Goal: Task Accomplishment & Management: Manage account settings

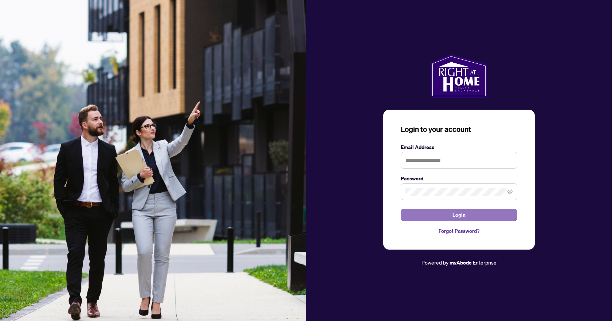
click at [451, 216] on button "Login" at bounding box center [459, 215] width 117 height 12
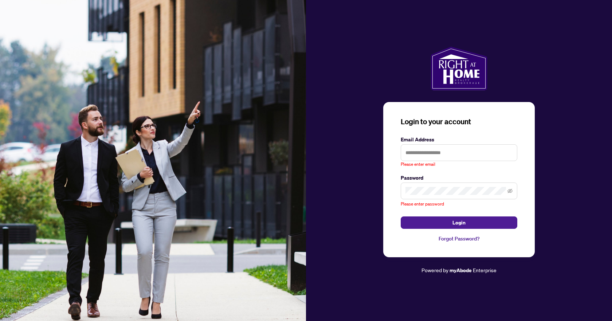
click at [508, 153] on keeper-lock "Open Keeper Popup" at bounding box center [508, 152] width 9 height 9
click at [538, 204] on div "Login to your account Email Address Please enter email Password Please enter pa…" at bounding box center [459, 161] width 306 height 228
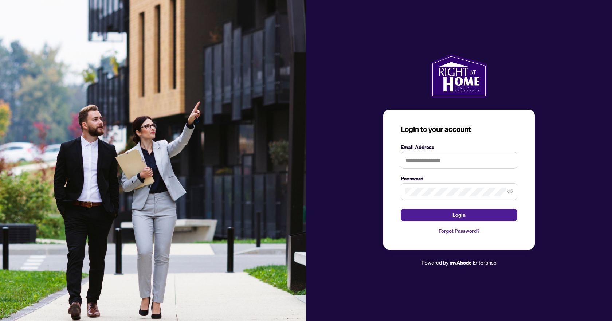
click at [507, 160] on keeper-lock "Open Keeper Popup" at bounding box center [508, 160] width 9 height 9
click at [482, 162] on input "text" at bounding box center [459, 160] width 117 height 17
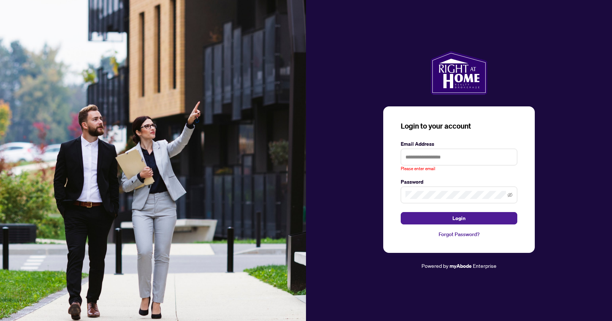
click at [535, 185] on div "Login to your account Email Address Please enter email Password Login Forgot Pa…" at bounding box center [459, 160] width 306 height 219
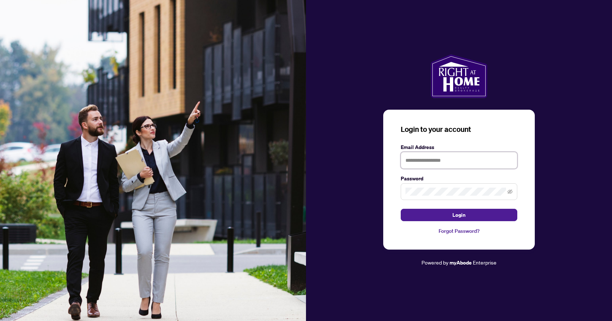
click at [458, 156] on input "text" at bounding box center [459, 160] width 117 height 17
click at [503, 163] on input "text" at bounding box center [459, 160] width 117 height 17
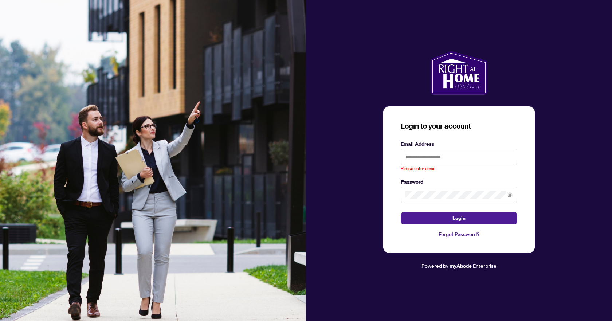
click at [508, 162] on div "Please enter email" at bounding box center [459, 161] width 117 height 24
click at [508, 160] on keeper-lock "Open Keeper Popup" at bounding box center [508, 157] width 9 height 9
click at [429, 160] on input "text" at bounding box center [459, 157] width 117 height 17
paste input "**********"
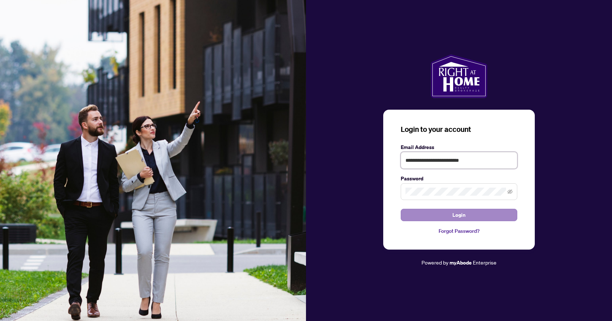
type input "**********"
click at [438, 209] on button "Login" at bounding box center [459, 215] width 117 height 12
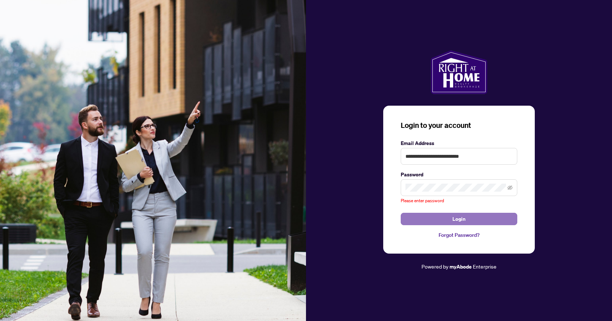
click at [438, 221] on button "Login" at bounding box center [459, 219] width 117 height 12
click at [502, 186] on keeper-lock "Open Keeper Popup" at bounding box center [501, 187] width 9 height 9
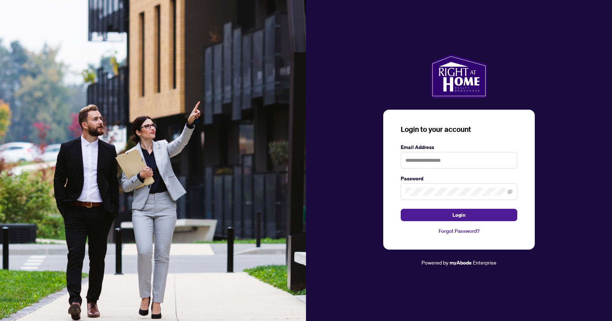
click at [473, 152] on div "Email Address" at bounding box center [459, 156] width 117 height 26
click at [475, 160] on input "text" at bounding box center [459, 160] width 117 height 17
click at [510, 162] on div at bounding box center [459, 160] width 117 height 17
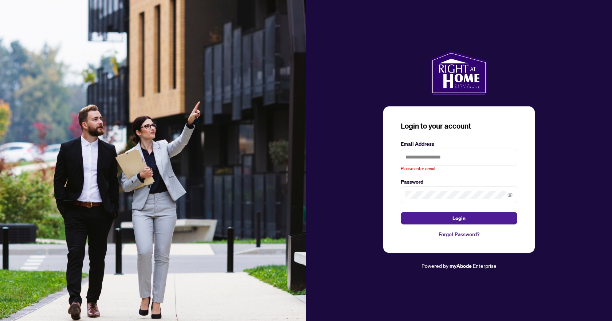
click at [506, 155] on keeper-lock "Open Keeper Popup" at bounding box center [508, 157] width 9 height 9
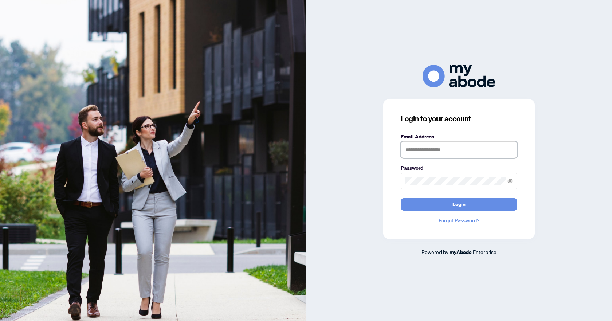
type input "**********"
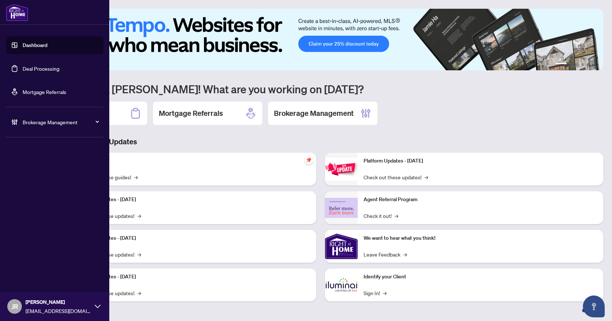
click at [33, 66] on link "Deal Processing" at bounding box center [41, 68] width 37 height 7
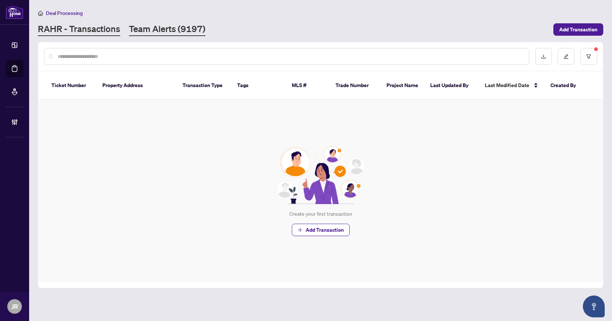
click at [165, 25] on link "Team Alerts (9197)" at bounding box center [167, 29] width 77 height 13
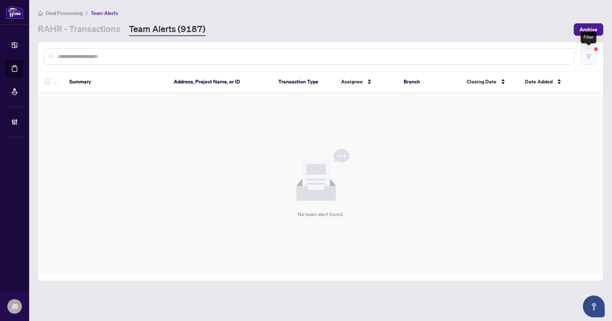
click at [593, 49] on button "button" at bounding box center [588, 56] width 17 height 17
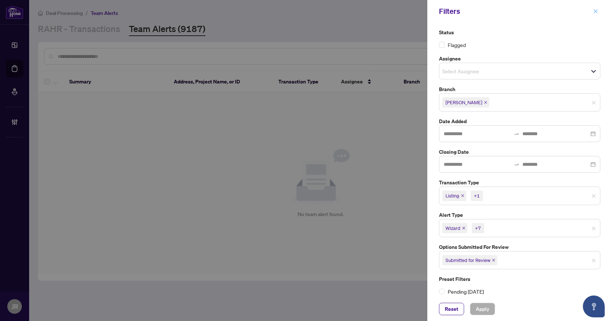
click at [597, 12] on icon "close" at bounding box center [595, 11] width 5 height 5
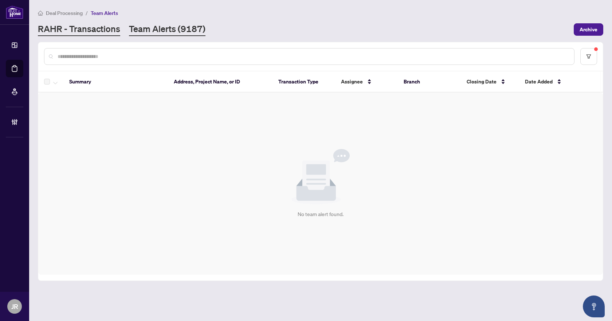
click at [107, 31] on link "RAHR - Transactions" at bounding box center [79, 29] width 82 height 13
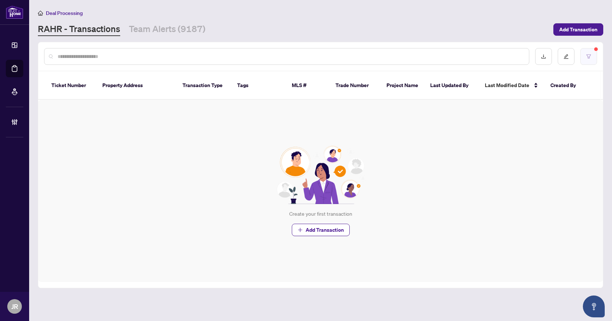
click at [591, 55] on icon "filter" at bounding box center [588, 56] width 5 height 5
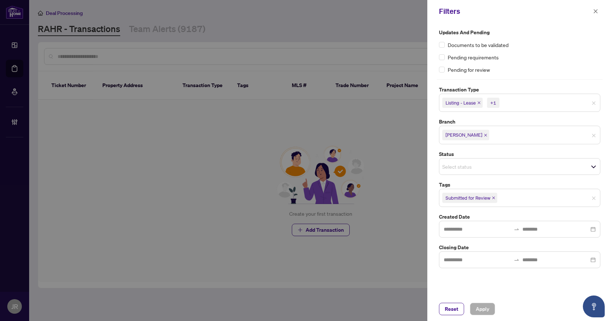
drag, startPoint x: 443, startPoint y: 307, endPoint x: 431, endPoint y: 295, distance: 17.5
click at [443, 307] on button "Reset" at bounding box center [451, 309] width 25 height 12
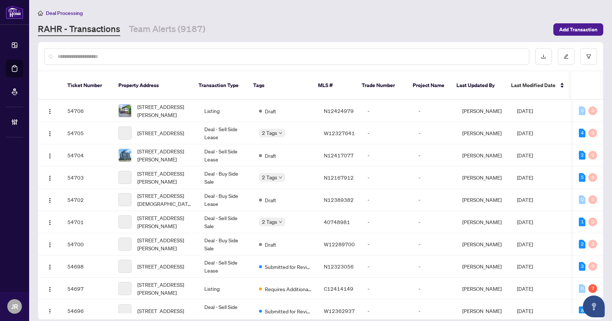
click at [159, 54] on input "text" at bounding box center [291, 56] width 466 height 8
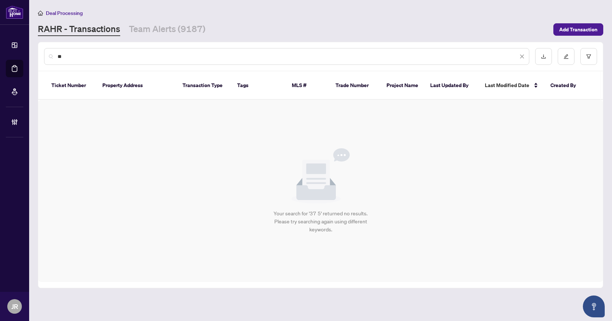
type input "*"
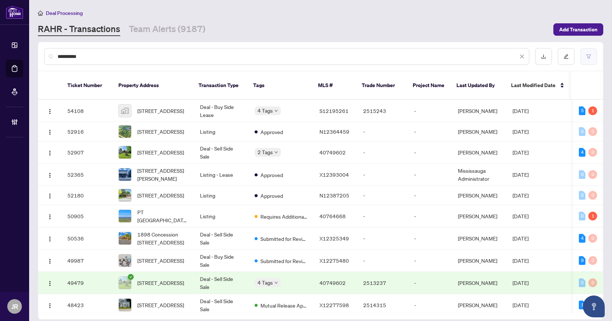
type input "**********"
click at [589, 63] on button "button" at bounding box center [588, 56] width 17 height 17
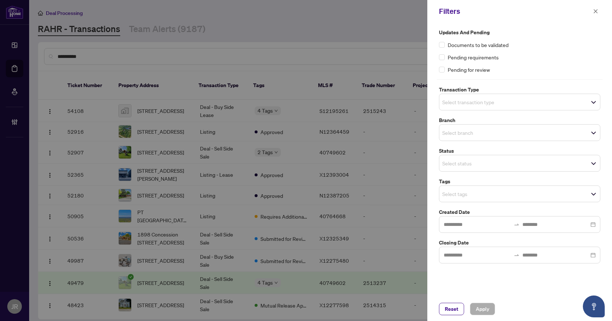
click at [493, 134] on input "search" at bounding box center [467, 132] width 51 height 9
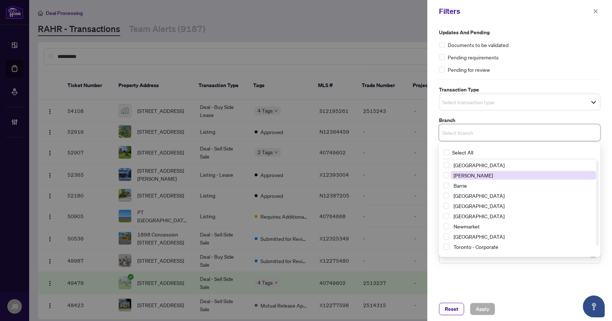
click at [484, 176] on span "Vaughan" at bounding box center [523, 175] width 145 height 9
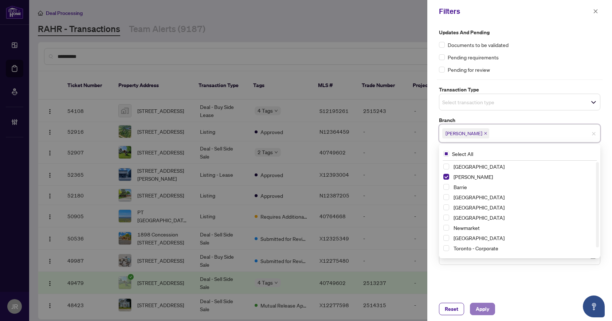
click at [483, 308] on span "Apply" at bounding box center [482, 309] width 13 height 12
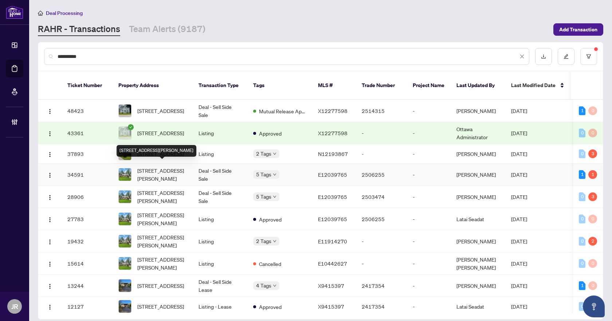
click at [172, 169] on span "3070 5th Concession Rd, Pickering, Ontario L1X 0J7, Canada" at bounding box center [162, 174] width 50 height 16
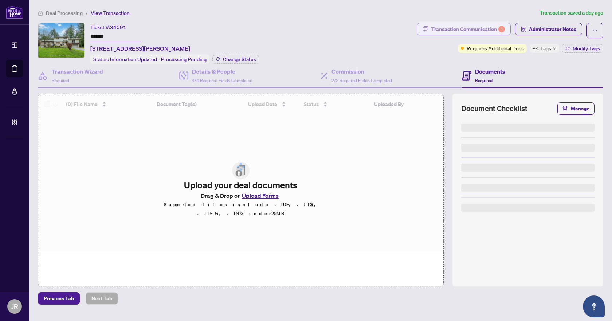
click at [478, 30] on div "Transaction Communication 1" at bounding box center [468, 29] width 74 height 12
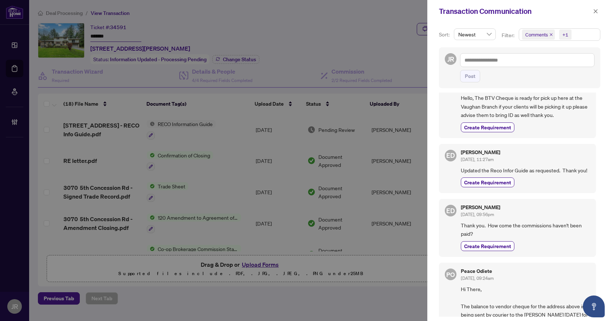
scroll to position [36, 0]
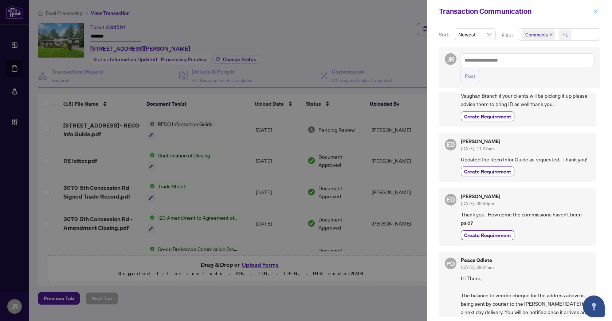
click at [593, 14] on span "button" at bounding box center [595, 11] width 5 height 12
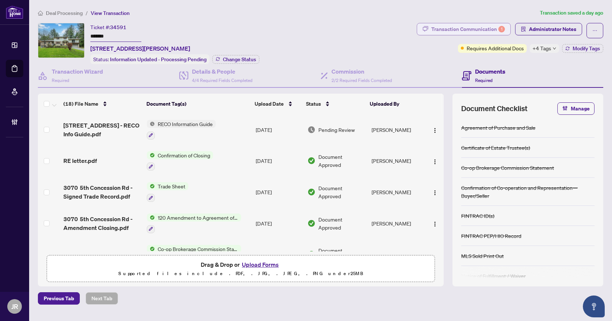
click at [482, 31] on div "Transaction Communication 1" at bounding box center [468, 29] width 74 height 12
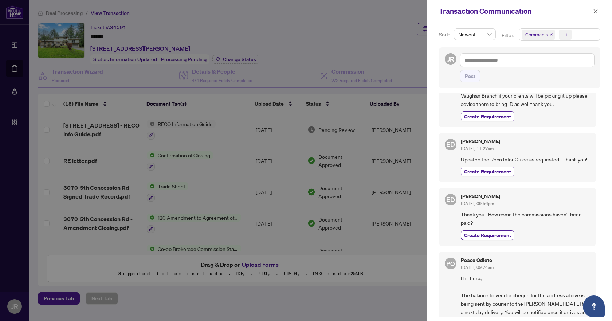
scroll to position [0, 0]
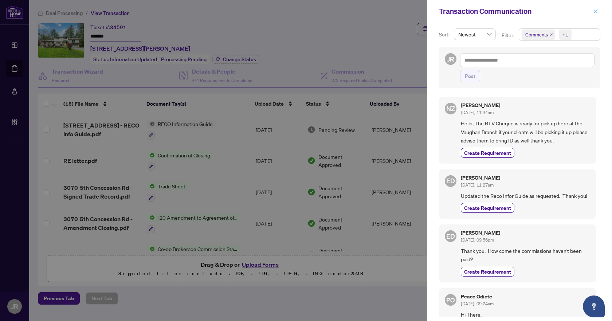
click at [596, 9] on icon "close" at bounding box center [595, 11] width 5 height 5
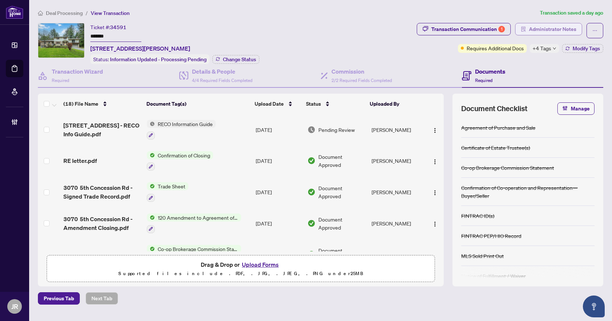
click at [554, 25] on span "Administrator Notes" at bounding box center [552, 29] width 47 height 12
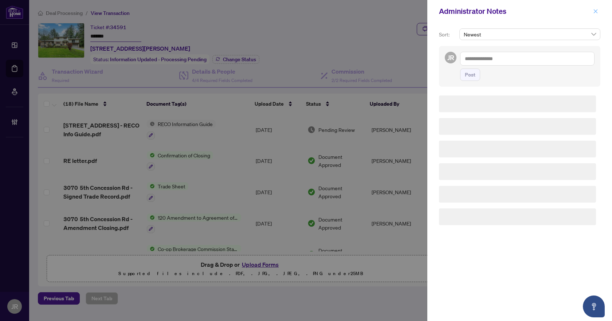
click at [593, 12] on icon "close" at bounding box center [595, 11] width 5 height 5
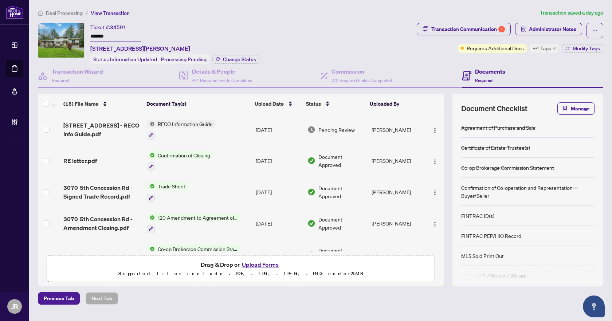
click at [464, 29] on div "Transaction Communication 1" at bounding box center [468, 29] width 74 height 12
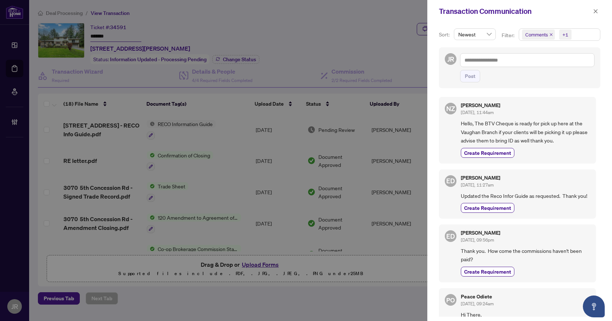
click at [550, 34] on icon "close" at bounding box center [551, 35] width 4 height 4
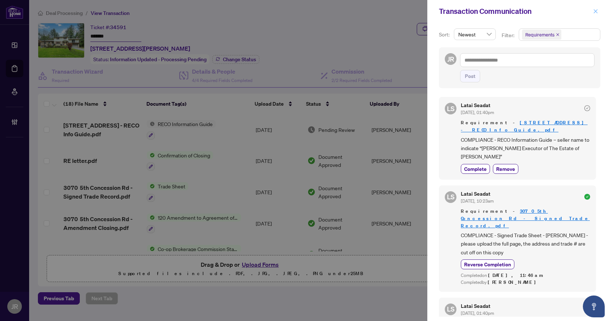
click at [597, 9] on icon "close" at bounding box center [595, 11] width 5 height 5
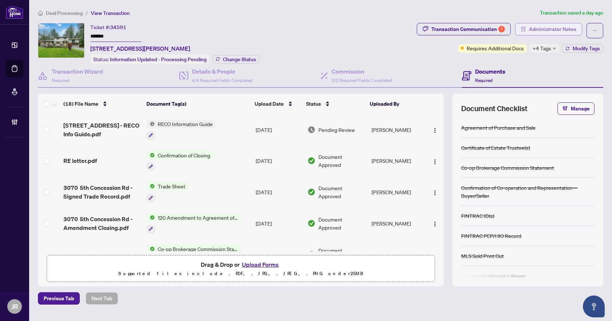
click at [560, 31] on span "Administrator Notes" at bounding box center [552, 29] width 47 height 12
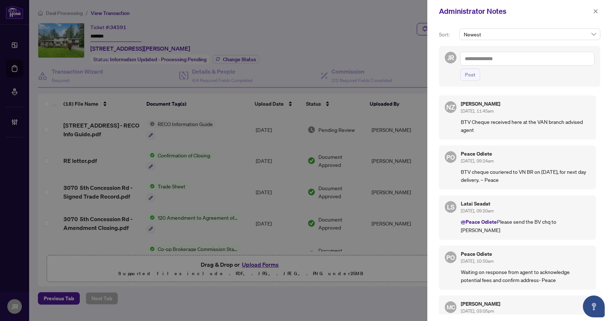
click at [507, 62] on textarea at bounding box center [527, 59] width 134 height 14
click at [491, 63] on span "Latai Seadat" at bounding box center [492, 63] width 27 height 7
click at [514, 58] on textarea "**********" at bounding box center [527, 59] width 134 height 14
click at [588, 58] on textarea "**********" at bounding box center [527, 59] width 134 height 14
type textarea "**********"
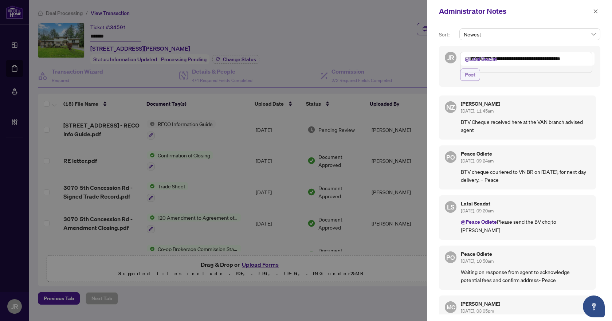
click at [471, 80] on span "Post" at bounding box center [470, 75] width 11 height 12
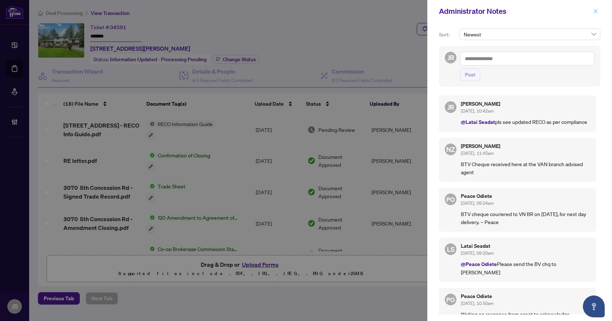
click at [600, 13] on button "button" at bounding box center [595, 11] width 9 height 9
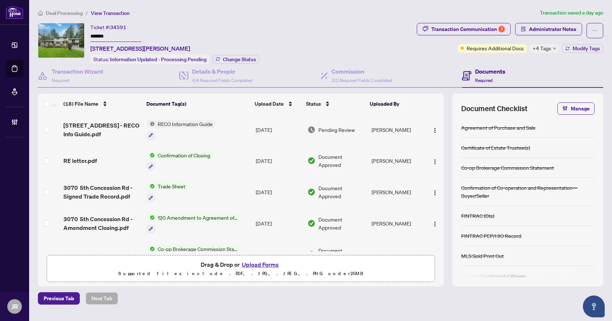
click at [70, 15] on span "Deal Processing" at bounding box center [64, 13] width 37 height 7
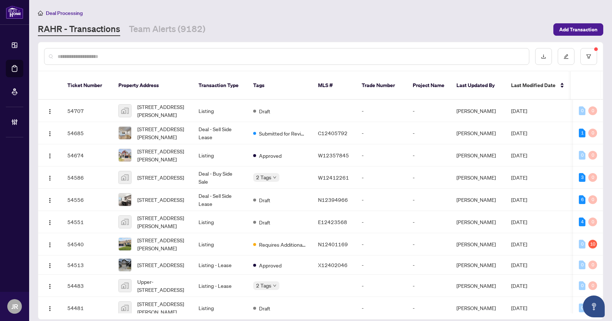
click at [105, 58] on input "text" at bounding box center [291, 56] width 466 height 8
click at [170, 103] on span "55 Knupp Road, Barrie, ON, Canada" at bounding box center [162, 111] width 50 height 16
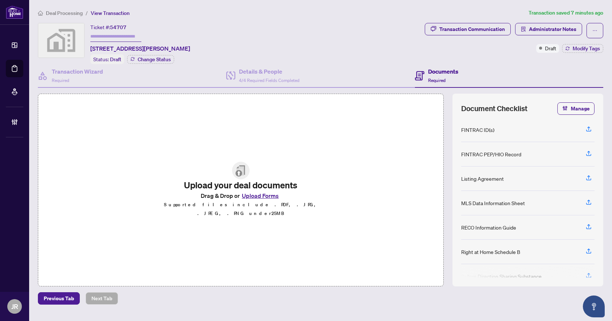
click at [45, 9] on li "Deal Processing" at bounding box center [60, 13] width 45 height 8
click at [49, 10] on span "Deal Processing" at bounding box center [64, 13] width 37 height 7
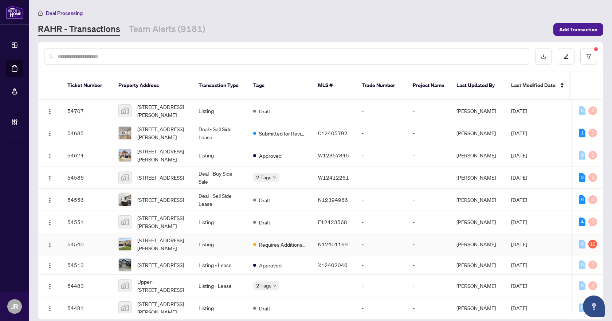
click at [211, 233] on td "Listing" at bounding box center [220, 244] width 55 height 22
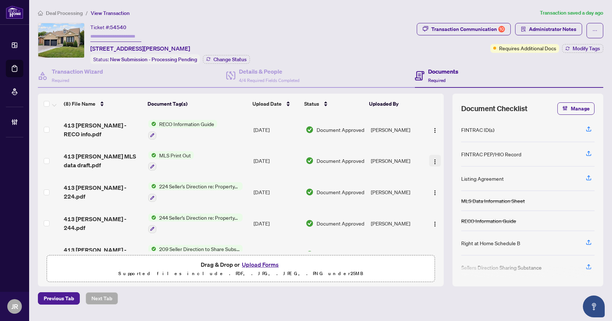
click at [432, 159] on img "button" at bounding box center [435, 162] width 6 height 6
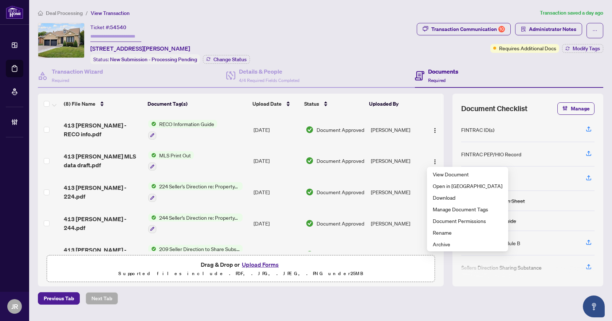
click at [388, 56] on div "Ticket #: 54540 413 Mathews Crt, Newmarket, Ontario L3X 1C8, Canada Status: New…" at bounding box center [226, 43] width 376 height 41
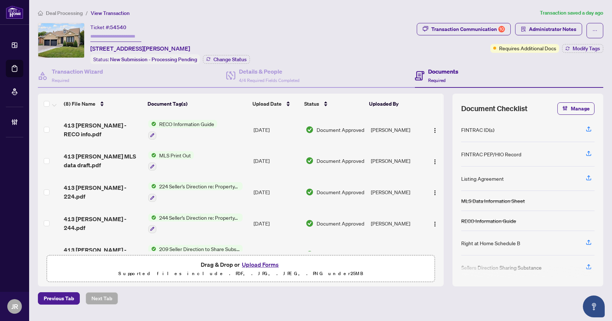
click at [72, 12] on span "Deal Processing" at bounding box center [64, 13] width 37 height 7
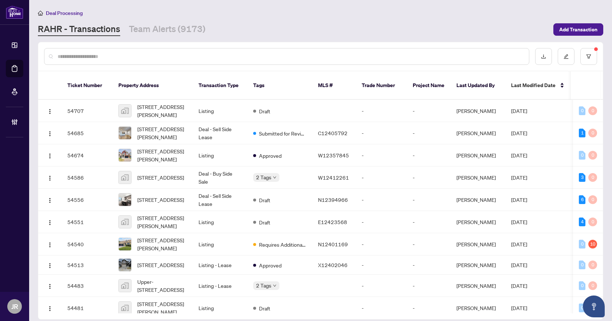
click at [271, 61] on div at bounding box center [286, 56] width 485 height 17
click at [285, 55] on input "text" at bounding box center [291, 56] width 466 height 8
click at [474, 57] on input "text" at bounding box center [291, 56] width 466 height 8
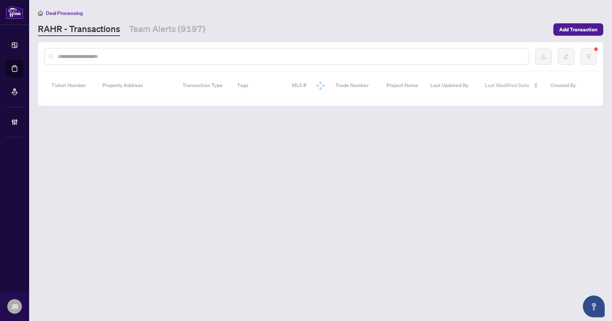
drag, startPoint x: 148, startPoint y: 35, endPoint x: 130, endPoint y: 3, distance: 36.6
click at [148, 35] on link "Team Alerts (9197)" at bounding box center [167, 29] width 77 height 13
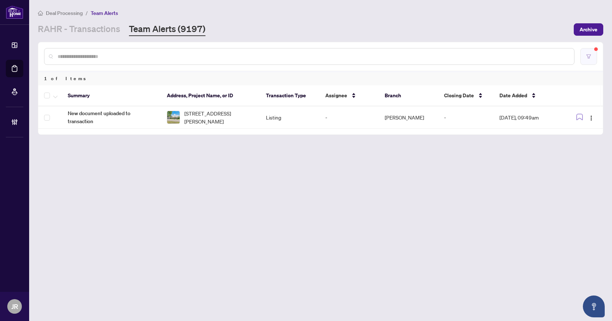
click at [588, 56] on icon "filter" at bounding box center [588, 56] width 5 height 5
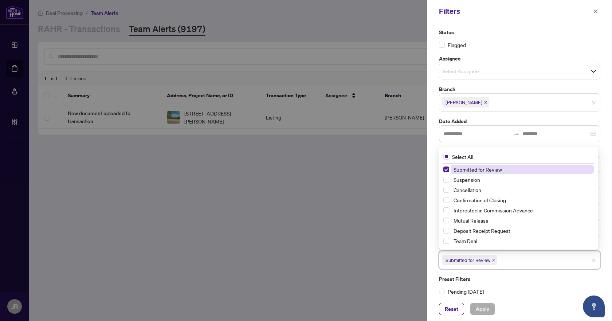
click at [507, 260] on input "search" at bounding box center [524, 260] width 51 height 9
click at [493, 259] on icon "close" at bounding box center [494, 260] width 4 height 4
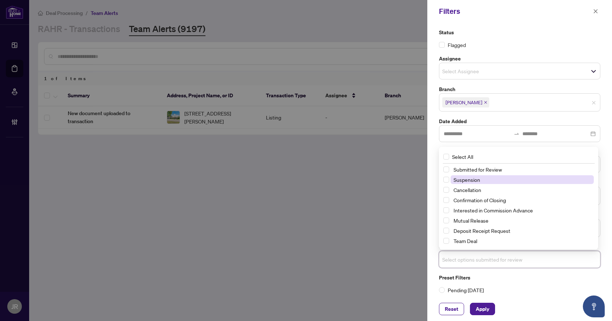
click at [475, 183] on span "Suspension" at bounding box center [522, 179] width 143 height 9
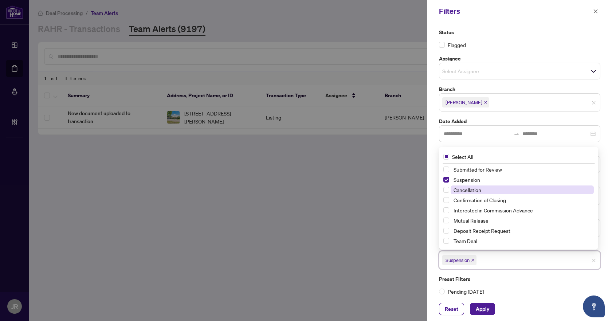
click at [475, 194] on span "Cancellation" at bounding box center [522, 189] width 143 height 9
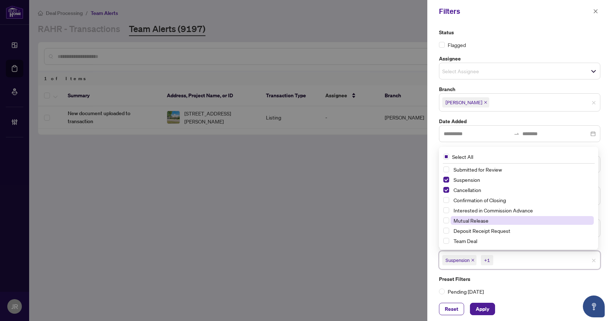
click at [475, 219] on span "Mutual Release" at bounding box center [471, 220] width 35 height 7
click at [482, 312] on span "Apply" at bounding box center [482, 309] width 13 height 12
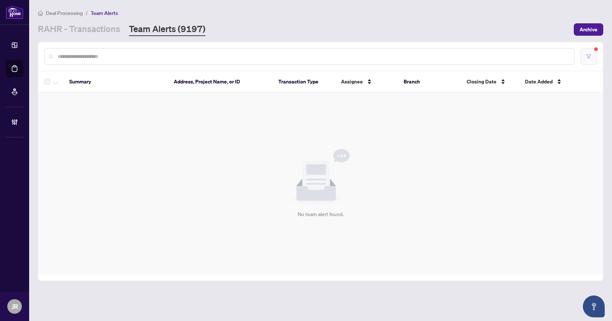
click at [588, 62] on button "button" at bounding box center [588, 56] width 17 height 17
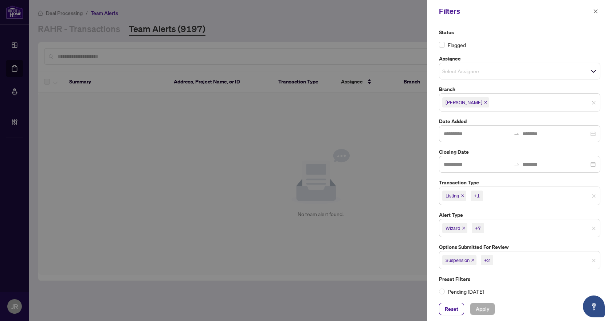
click at [473, 259] on icon "close" at bounding box center [473, 260] width 4 height 4
click at [475, 259] on icon "close" at bounding box center [475, 260] width 4 height 4
click at [480, 259] on icon "close" at bounding box center [480, 260] width 3 height 3
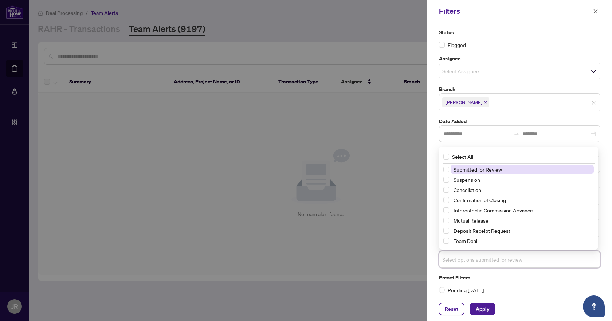
click at [480, 259] on input "search" at bounding box center [467, 259] width 51 height 9
click at [491, 174] on div "Submitted for Review" at bounding box center [518, 169] width 150 height 9
click at [492, 171] on span "Submitted for Review" at bounding box center [478, 169] width 48 height 7
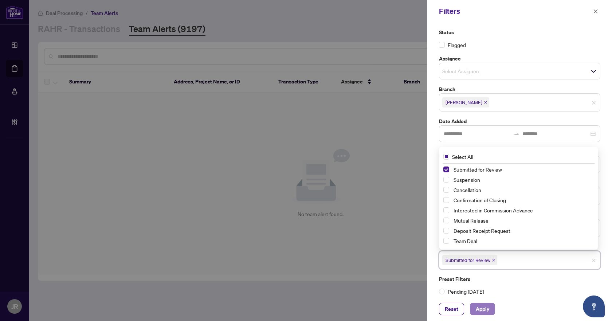
click at [483, 306] on span "Apply" at bounding box center [482, 309] width 13 height 12
